Goal: Transaction & Acquisition: Purchase product/service

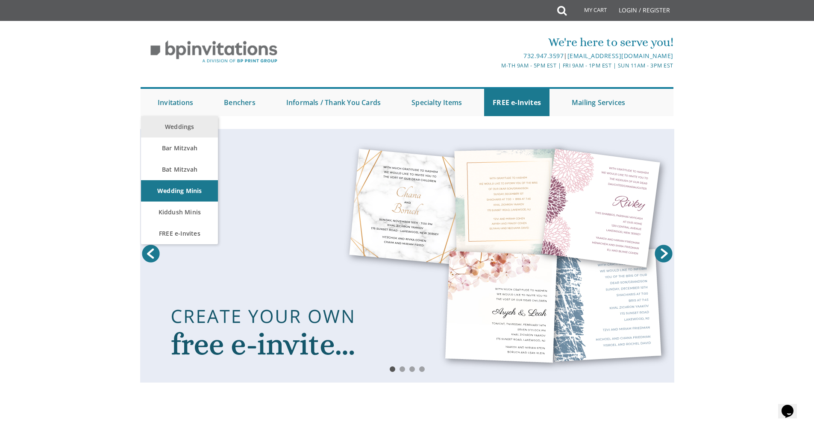
click at [175, 130] on link "Weddings" at bounding box center [179, 126] width 77 height 21
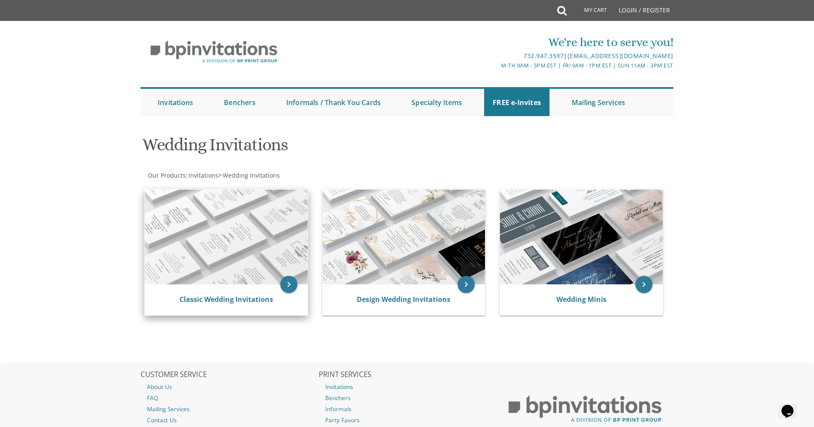
click at [250, 259] on img at bounding box center [226, 237] width 163 height 95
click at [294, 284] on icon "keyboard_arrow_right" at bounding box center [288, 284] width 17 height 17
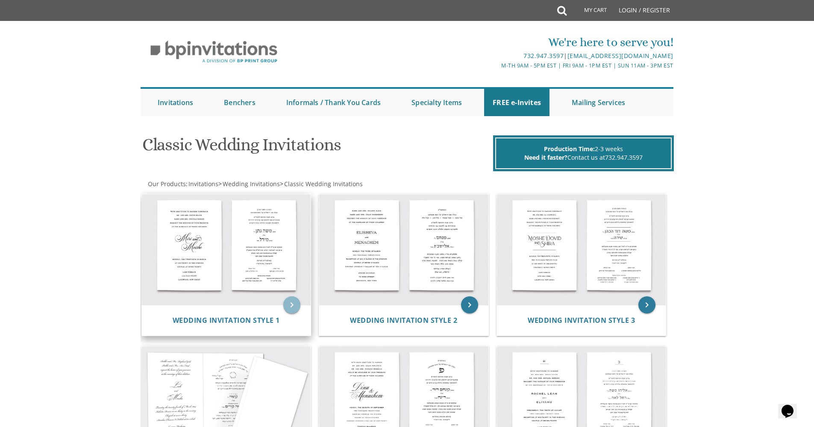
click at [294, 299] on icon "keyboard_arrow_right" at bounding box center [291, 305] width 17 height 17
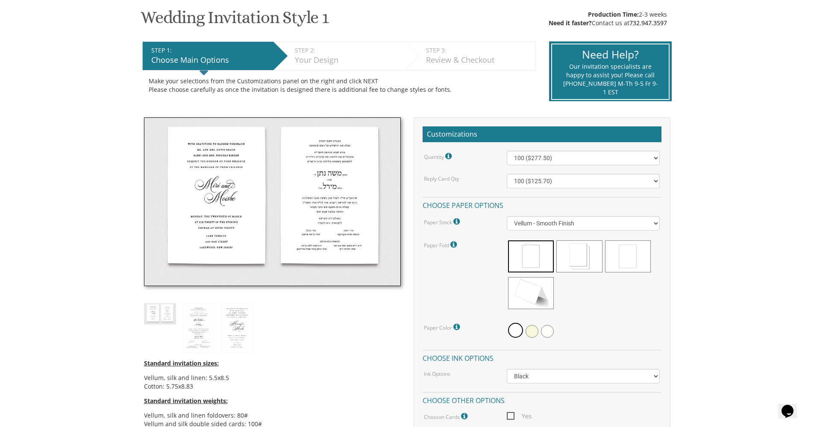
scroll to position [155, 0]
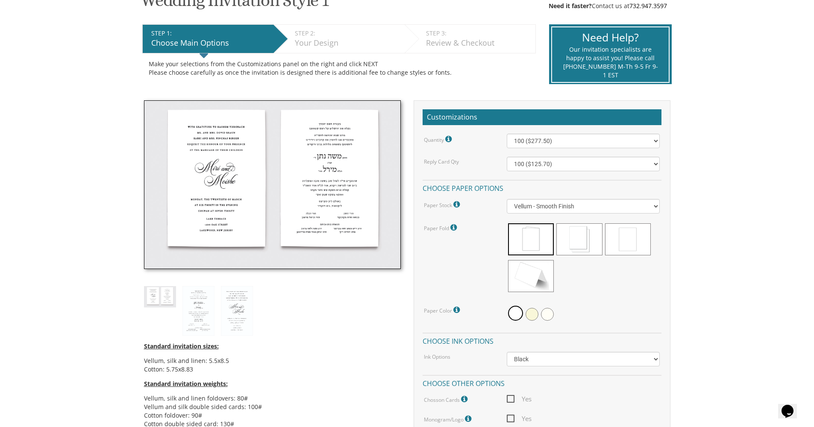
click at [198, 304] on img at bounding box center [198, 311] width 32 height 50
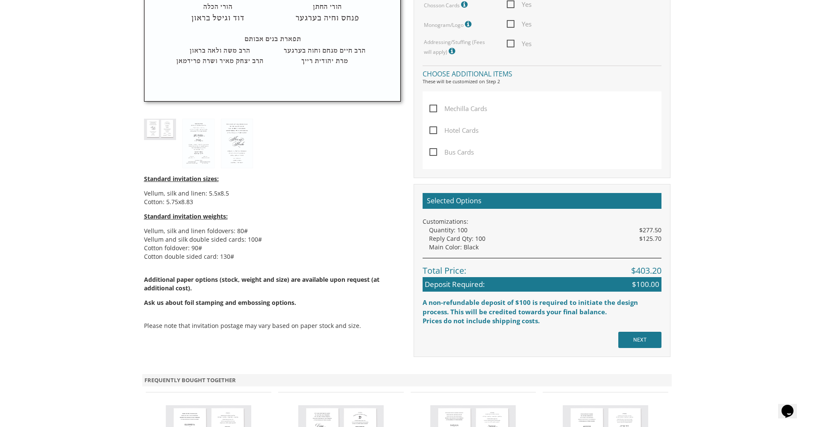
scroll to position [549, 0]
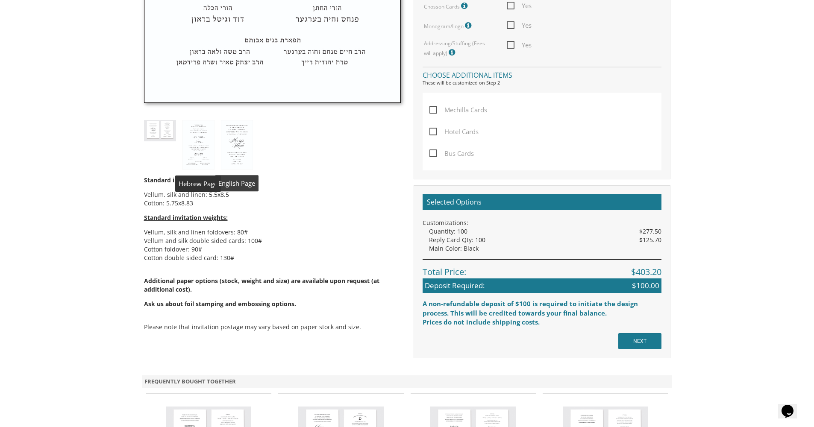
click at [236, 141] on img at bounding box center [237, 145] width 32 height 50
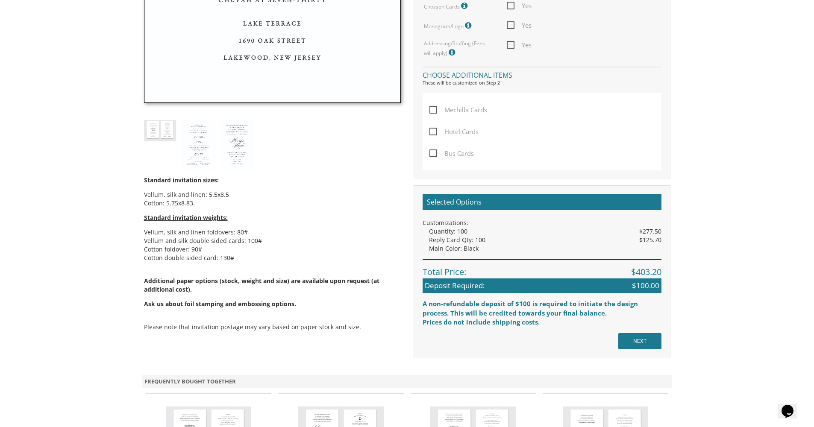
click at [801, 246] on body "My Cart {{shoppingcart.totalQuantityDisplay}} Total: {{shoppingcart.subtotal}} …" at bounding box center [407, 59] width 814 height 1217
